Goal: Information Seeking & Learning: Learn about a topic

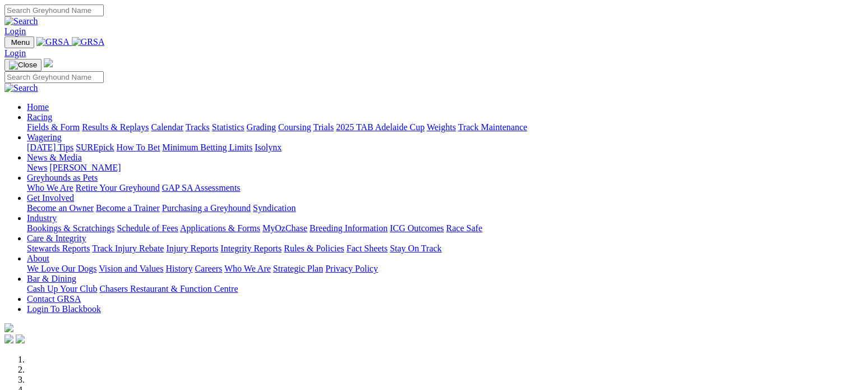
type input "walharkins@hotmail.com"
click at [26, 26] on link "Login" at bounding box center [14, 31] width 21 height 10
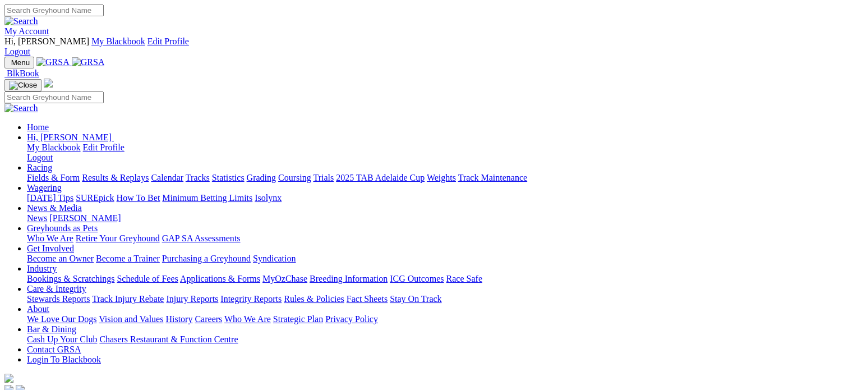
click at [52, 163] on link "Racing" at bounding box center [39, 168] width 25 height 10
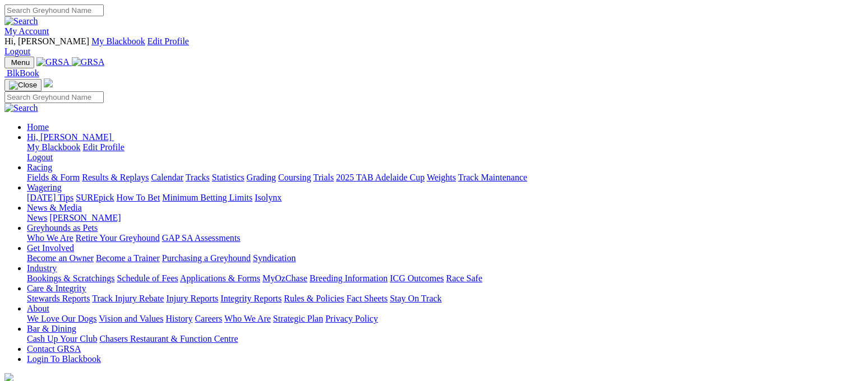
click at [38, 173] on link "Fields & Form" at bounding box center [53, 178] width 53 height 10
